Goal: Find specific fact: Find contact information

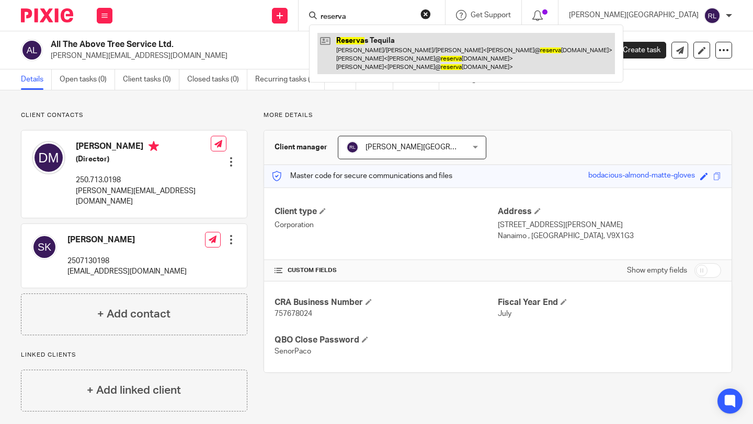
type input "reserva"
click at [452, 53] on link at bounding box center [465, 53] width 297 height 41
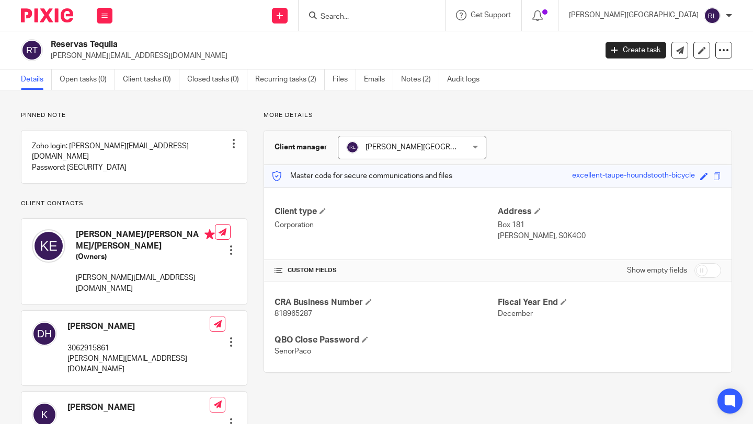
click at [296, 315] on span "818965287" at bounding box center [293, 313] width 38 height 7
copy span "818965287"
